Goal: Communication & Community: Answer question/provide support

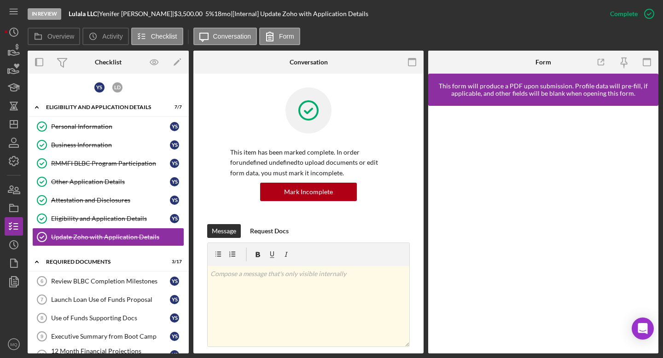
scroll to position [150, 0]
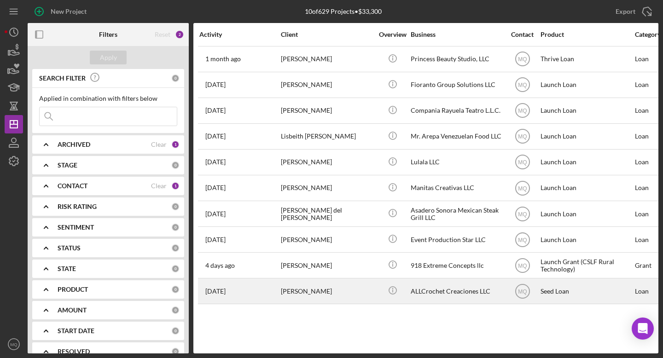
click at [305, 294] on div "[PERSON_NAME]" at bounding box center [327, 291] width 92 height 24
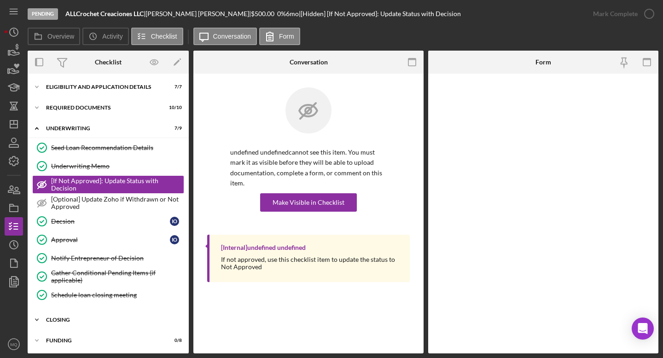
click at [87, 318] on div "closing" at bounding box center [111, 320] width 131 height 6
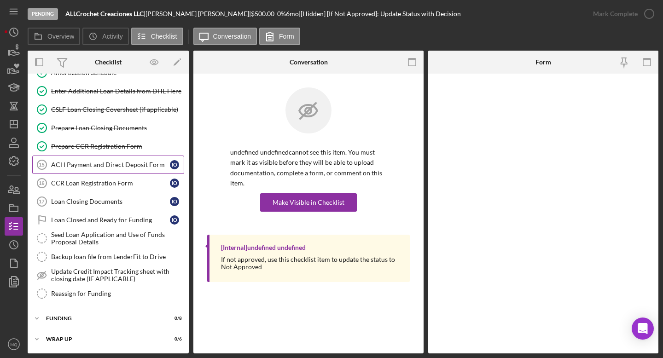
click at [140, 168] on div "ACH Payment and Direct Deposit Form" at bounding box center [110, 164] width 119 height 7
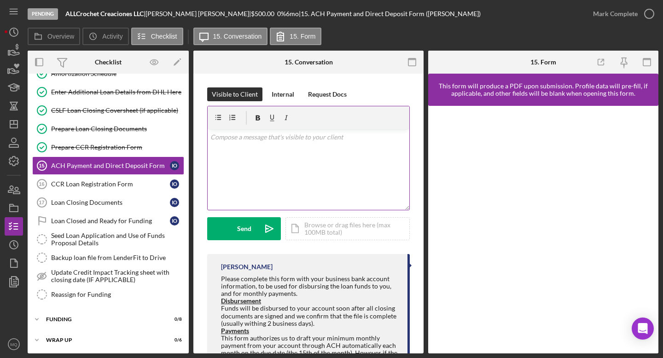
scroll to position [285, 0]
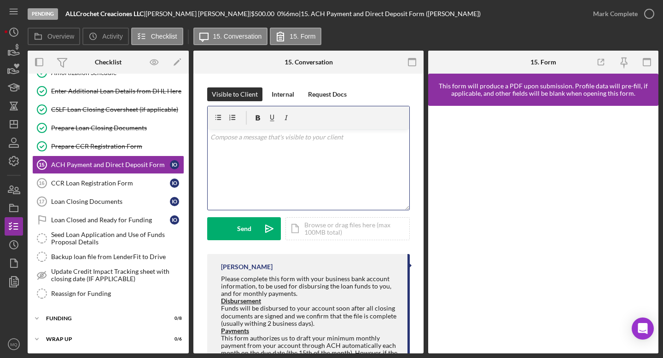
click at [319, 148] on div "v Color teal Color pink Remove color Add row above Add row below Add column bef…" at bounding box center [309, 169] width 202 height 81
click at [266, 137] on p "[PERSON_NAME], puedes porfavor llenar esta forma? Gracias" at bounding box center [308, 137] width 196 height 10
click at [236, 139] on p "[PERSON_NAME], puedes por favor llenar esta forma? Gracias" at bounding box center [308, 137] width 196 height 10
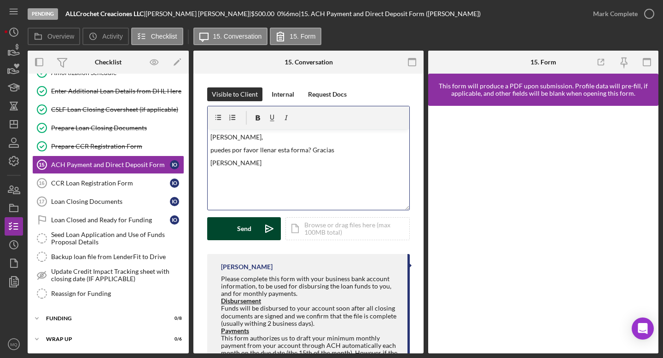
click at [246, 231] on div "Send" at bounding box center [244, 228] width 14 height 23
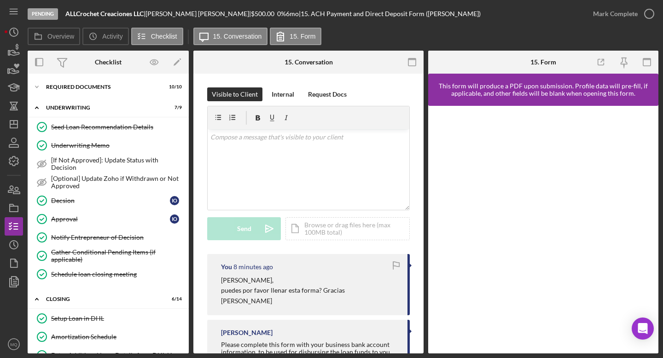
scroll to position [19, 0]
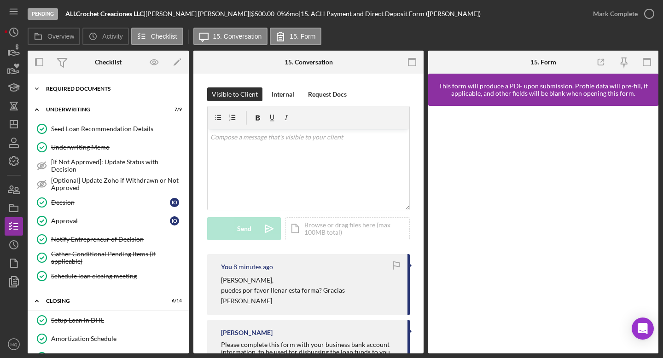
click at [91, 87] on div "REQUIRED DOCUMENTS" at bounding box center [111, 89] width 131 height 6
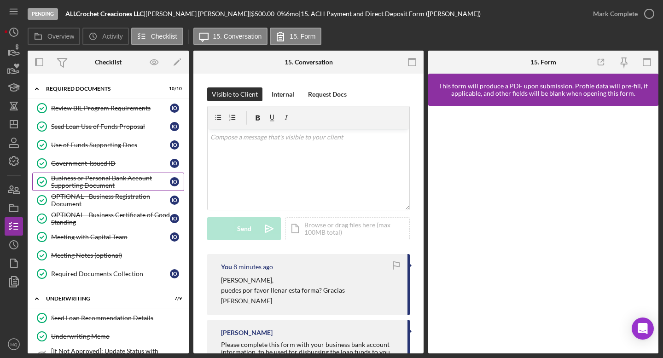
click at [109, 184] on div "Business or Personal Bank Account Supporting Document" at bounding box center [110, 181] width 119 height 15
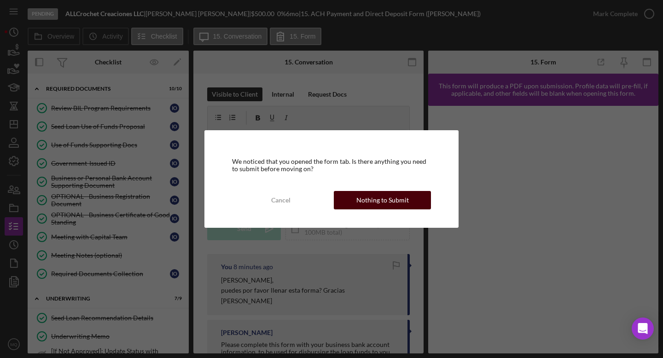
click at [398, 205] on div "Nothing to Submit" at bounding box center [382, 200] width 52 height 18
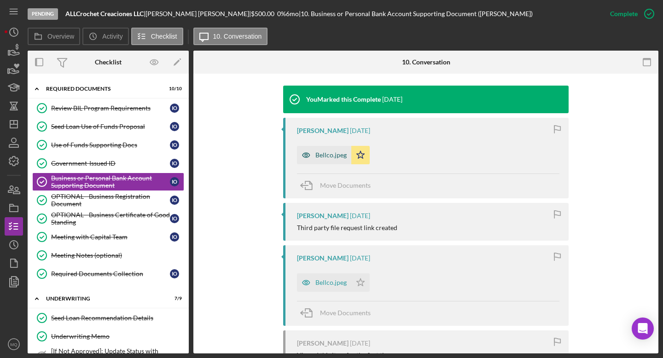
click at [324, 153] on div "Bellco.jpeg" at bounding box center [330, 154] width 31 height 7
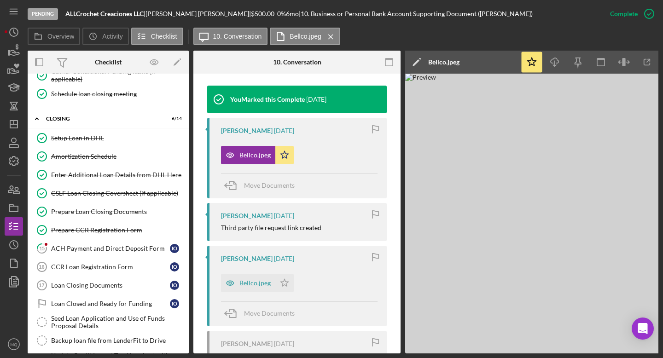
scroll to position [477, 0]
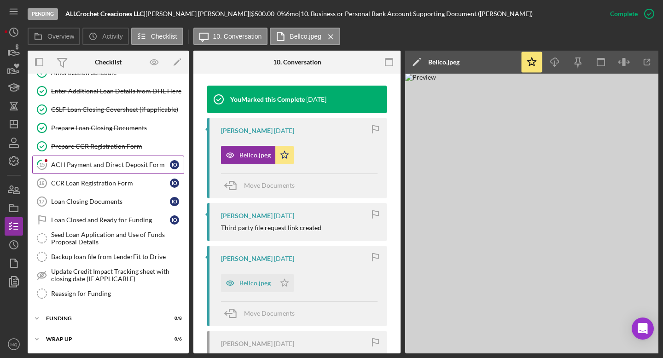
click at [109, 161] on div "ACH Payment and Direct Deposit Form" at bounding box center [110, 164] width 119 height 7
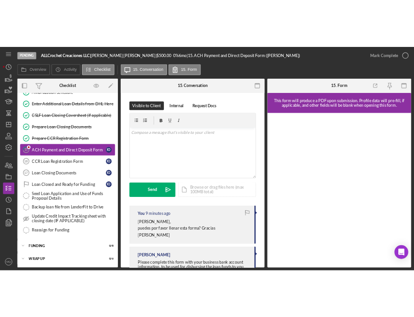
scroll to position [474, 0]
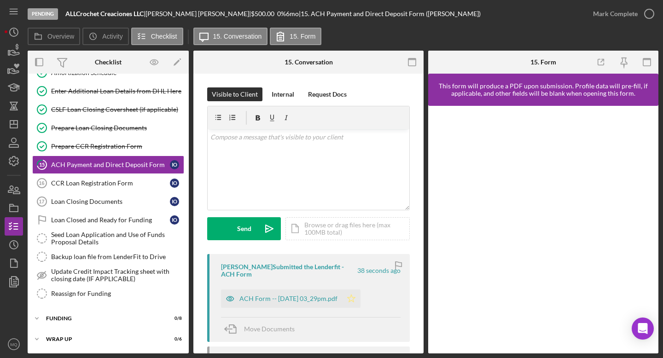
click at [360, 298] on icon "Icon/Star" at bounding box center [351, 298] width 18 height 18
click at [652, 15] on icon "button" at bounding box center [648, 13] width 23 height 23
